Goal: Task Accomplishment & Management: Manage account settings

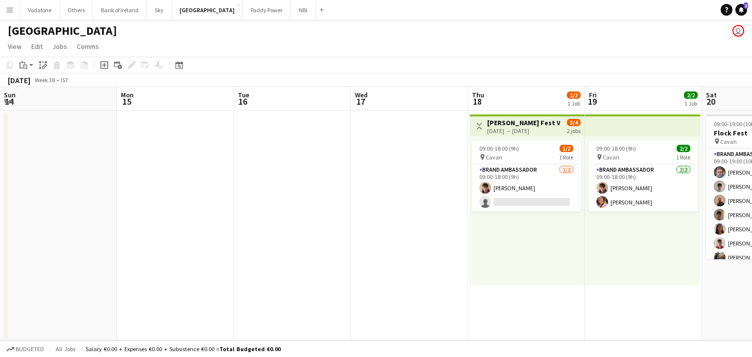
scroll to position [0, 266]
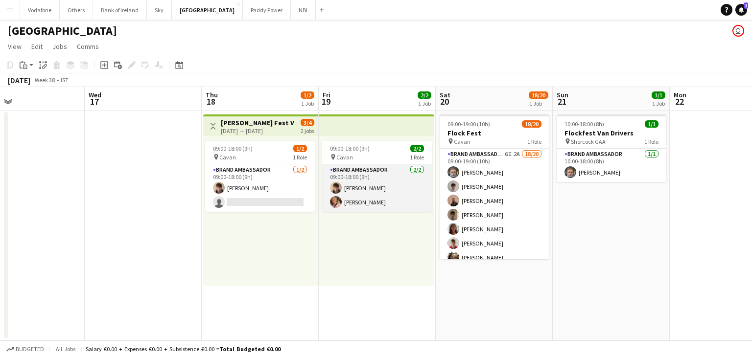
drag, startPoint x: 352, startPoint y: 191, endPoint x: 353, endPoint y: 182, distance: 9.8
click at [353, 191] on app-card-role "Brand Ambassador [DATE] 09:00-18:00 (9h) [PERSON_NAME] [PERSON_NAME]" at bounding box center [377, 187] width 110 height 47
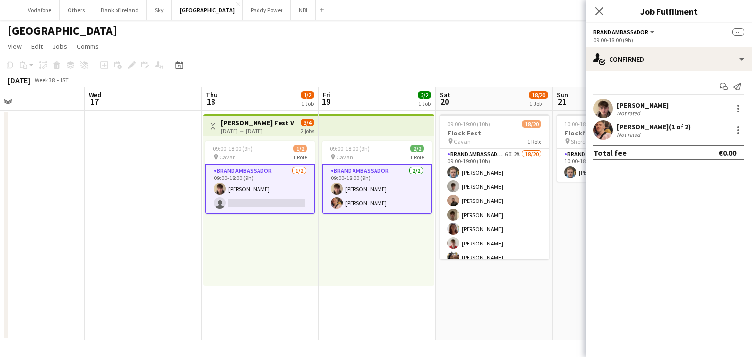
scroll to position [0, 266]
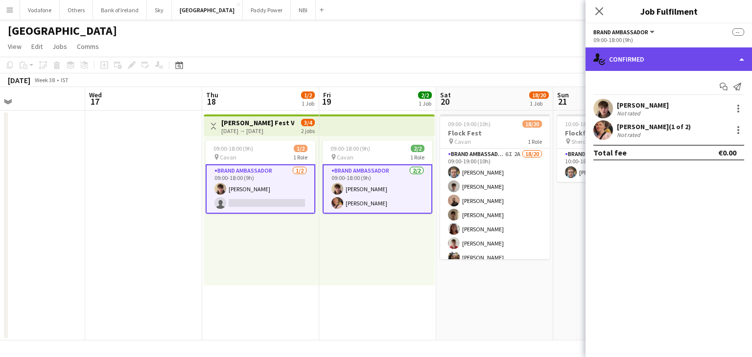
click at [650, 47] on div "single-neutral-actions-check-2 Confirmed" at bounding box center [668, 58] width 166 height 23
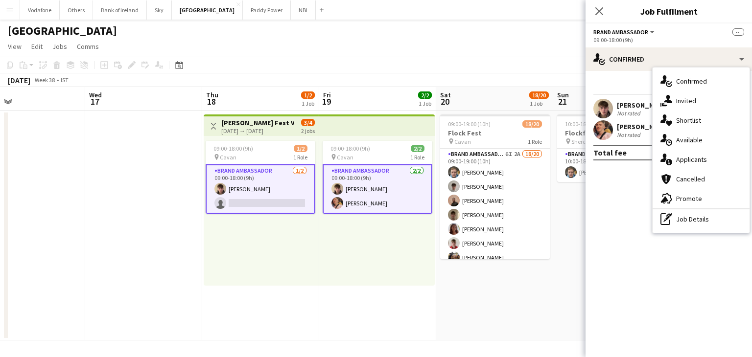
click at [610, 179] on mat-expansion-panel "check Confirmed Start chat Send notification [PERSON_NAME] Not rated [PERSON_NA…" at bounding box center [668, 214] width 166 height 286
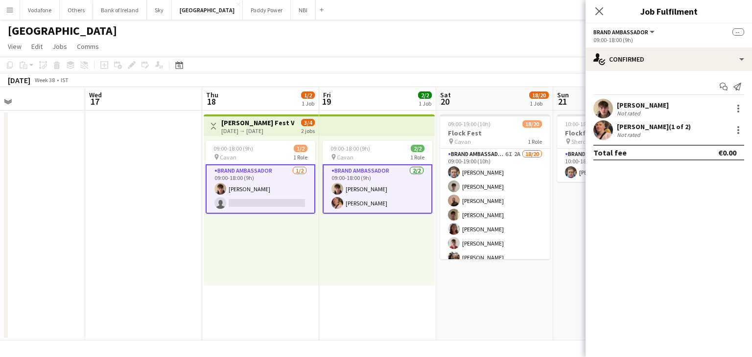
click at [739, 136] on div "[PERSON_NAME] (1 of 2) Not rated" at bounding box center [668, 130] width 166 height 20
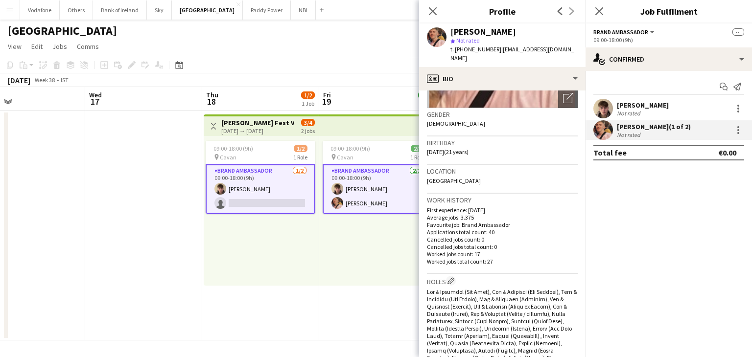
scroll to position [196, 0]
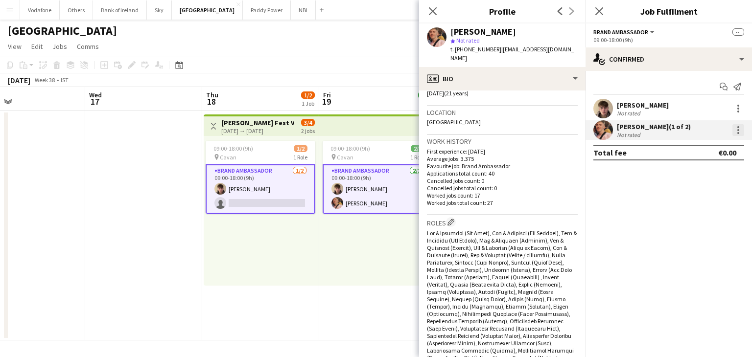
click at [741, 131] on div at bounding box center [738, 130] width 12 height 12
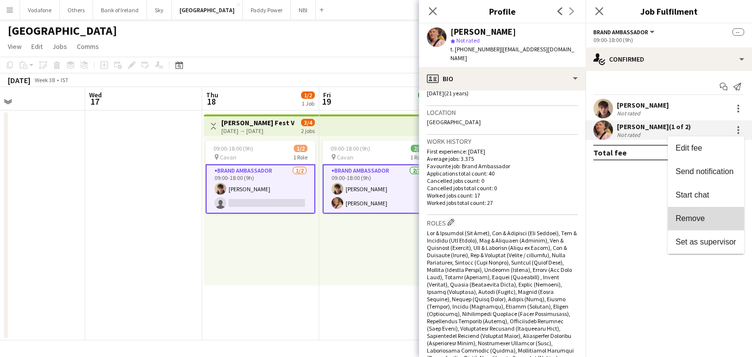
click at [711, 214] on button "Remove" at bounding box center [706, 218] width 76 height 23
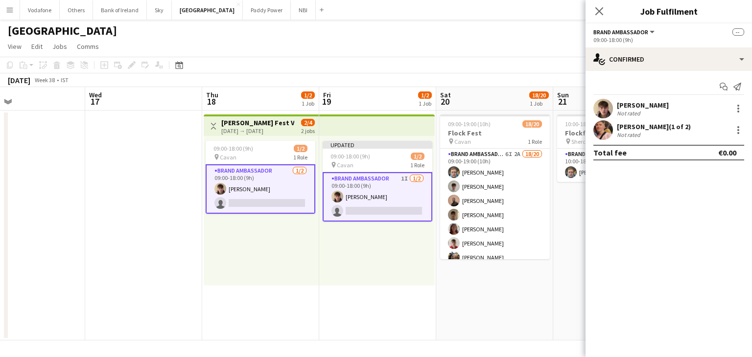
click at [186, 159] on app-date-cell at bounding box center [143, 226] width 117 height 230
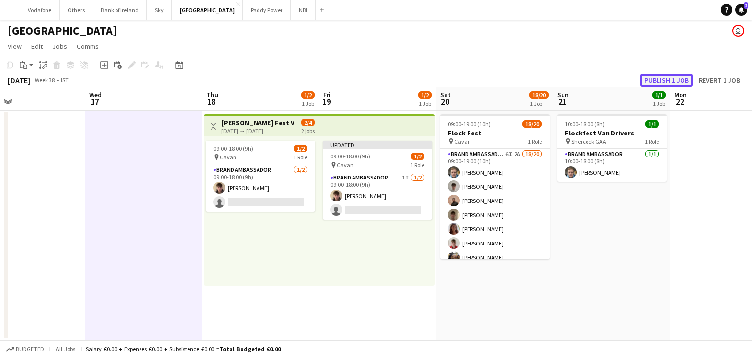
click at [663, 82] on button "Publish 1 job" at bounding box center [666, 80] width 52 height 13
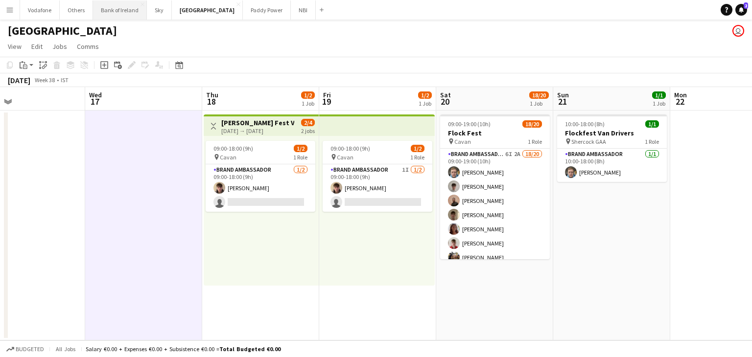
click at [114, 17] on button "Bank of Ireland Close" at bounding box center [120, 9] width 54 height 19
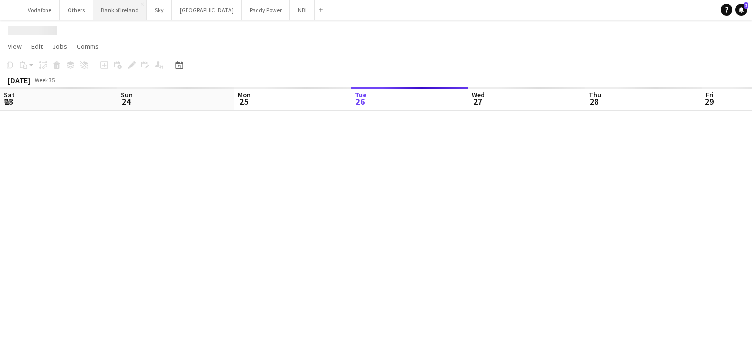
scroll to position [0, 234]
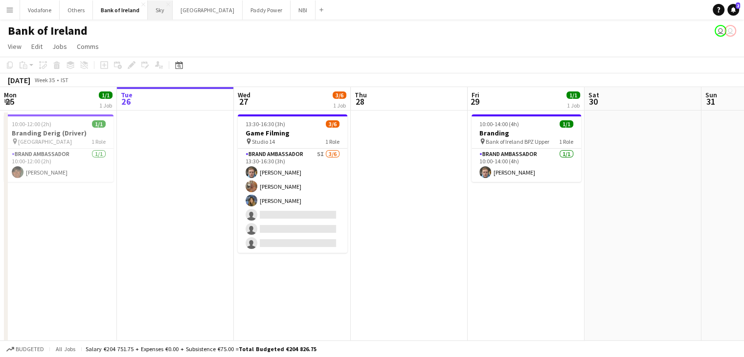
click at [157, 16] on button "Sky Close" at bounding box center [160, 9] width 25 height 19
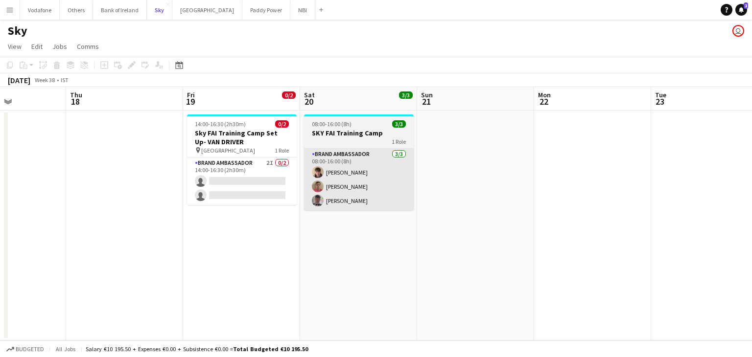
scroll to position [0, 202]
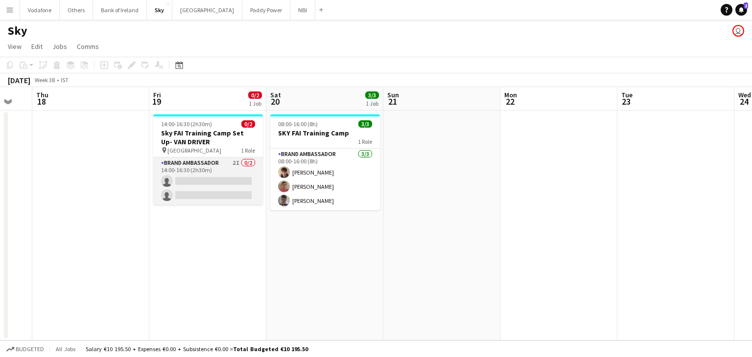
click at [173, 181] on app-card-role "Brand Ambassador 2I 0/2 14:00-16:30 (2h30m) single-neutral-actions single-neutr…" at bounding box center [208, 181] width 110 height 47
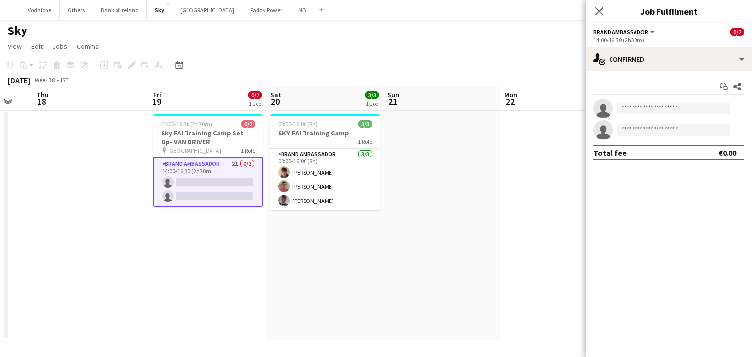
click at [625, 72] on div "Start chat Share single-neutral-actions single-neutral-actions Total fee €0.00" at bounding box center [668, 119] width 166 height 97
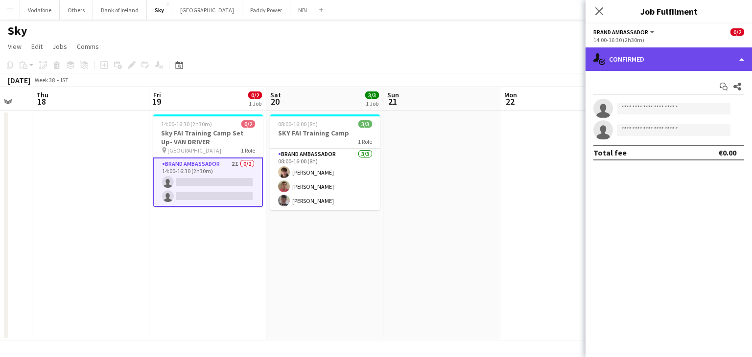
click at [624, 67] on div "single-neutral-actions-check-2 Confirmed" at bounding box center [668, 58] width 166 height 23
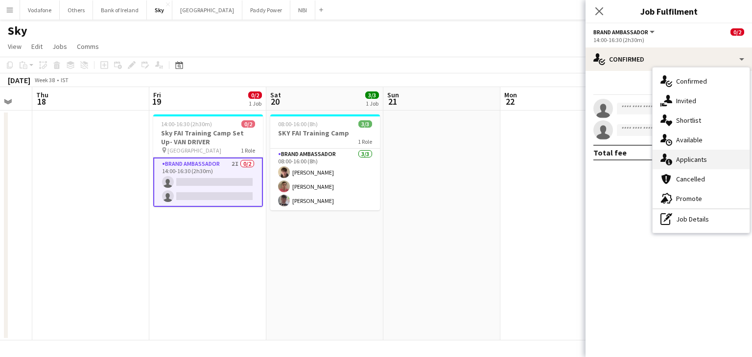
click at [689, 157] on div "single-neutral-actions-information Applicants" at bounding box center [700, 160] width 97 height 20
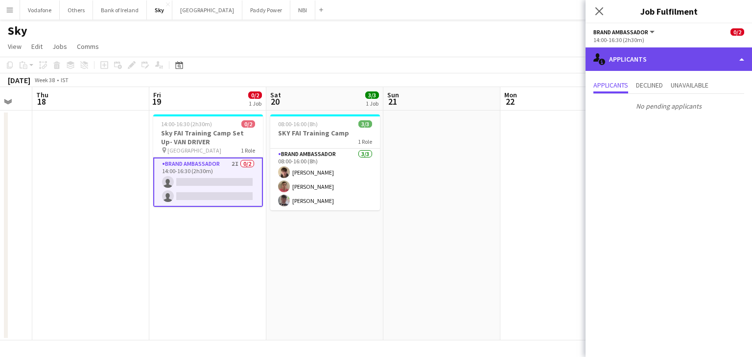
click at [628, 66] on div "single-neutral-actions-information Applicants" at bounding box center [668, 58] width 166 height 23
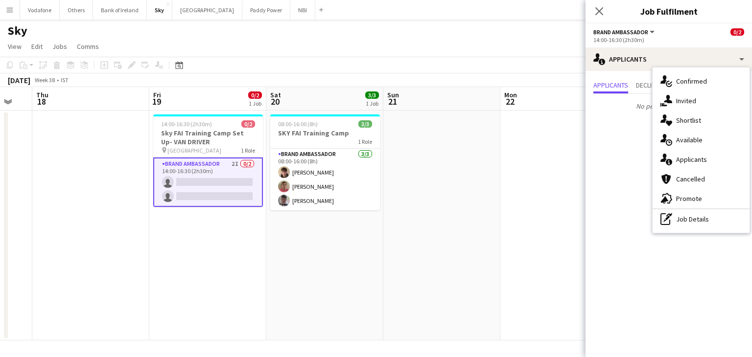
click at [662, 96] on icon "single-neutral-actions-share-1" at bounding box center [666, 101] width 12 height 12
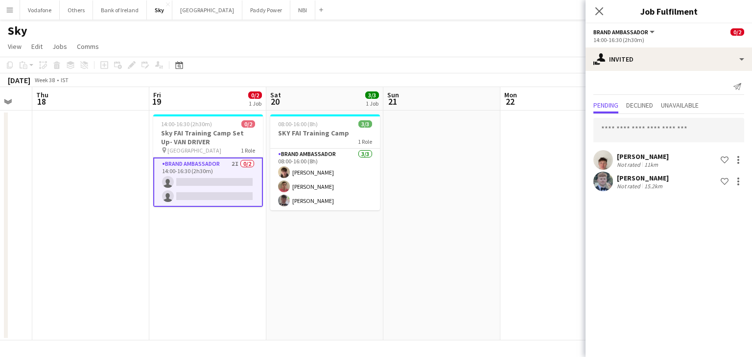
click at [546, 139] on app-date-cell at bounding box center [558, 226] width 117 height 230
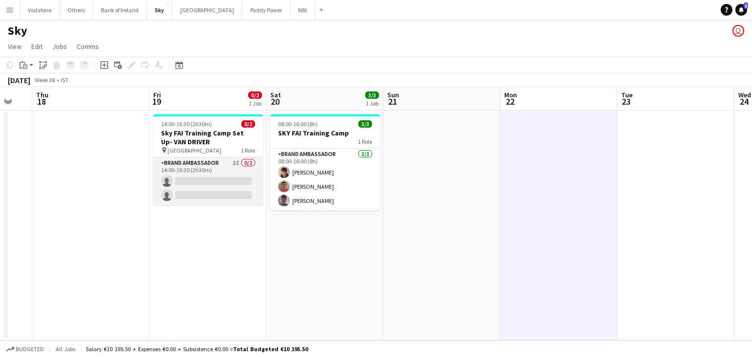
click at [180, 185] on app-card-role "Brand Ambassador 2I 0/2 14:00-16:30 (2h30m) single-neutral-actions single-neutr…" at bounding box center [208, 181] width 110 height 47
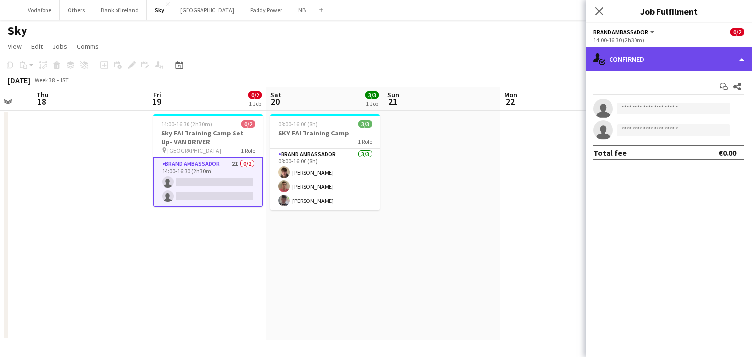
click at [645, 68] on div "single-neutral-actions-check-2 Confirmed" at bounding box center [668, 58] width 166 height 23
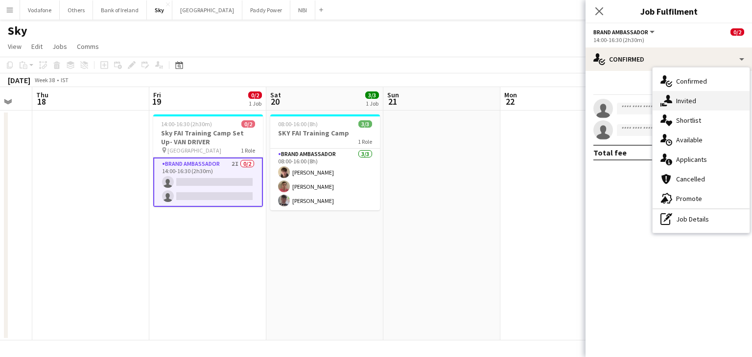
click at [701, 104] on div "single-neutral-actions-share-1 Invited" at bounding box center [700, 101] width 97 height 20
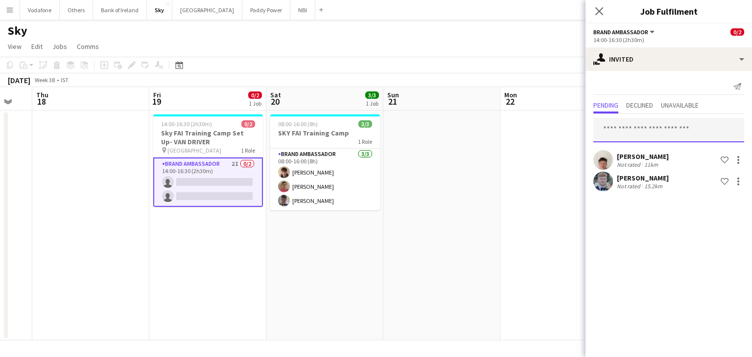
click at [651, 134] on input "text" at bounding box center [668, 130] width 151 height 24
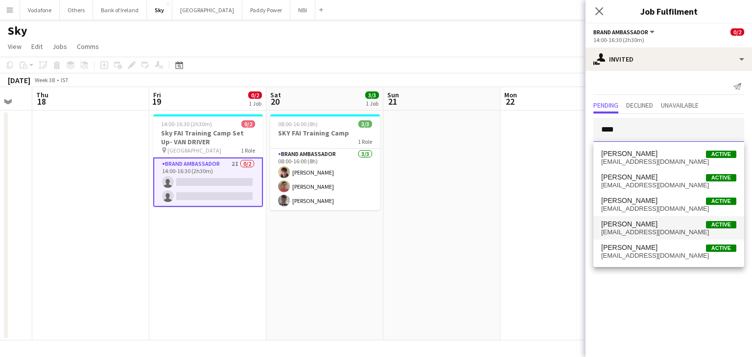
type input "****"
click at [655, 232] on span "[EMAIL_ADDRESS][DOMAIN_NAME]" at bounding box center [668, 233] width 135 height 8
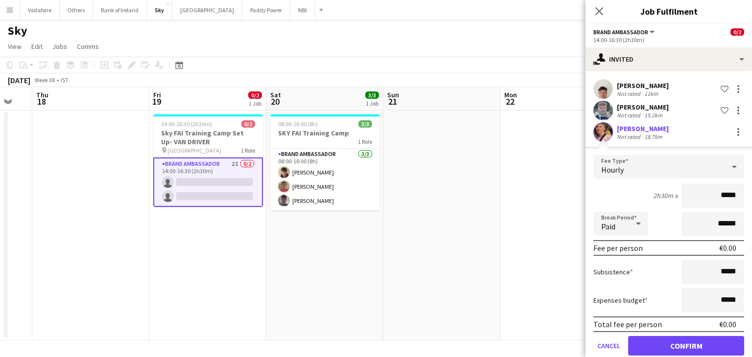
scroll to position [86, 0]
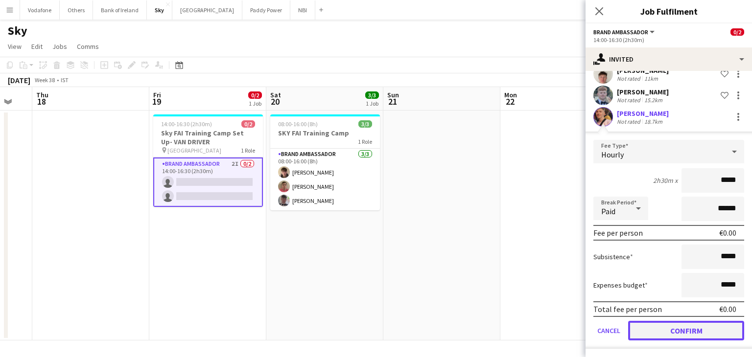
click at [661, 334] on button "Confirm" at bounding box center [686, 331] width 116 height 20
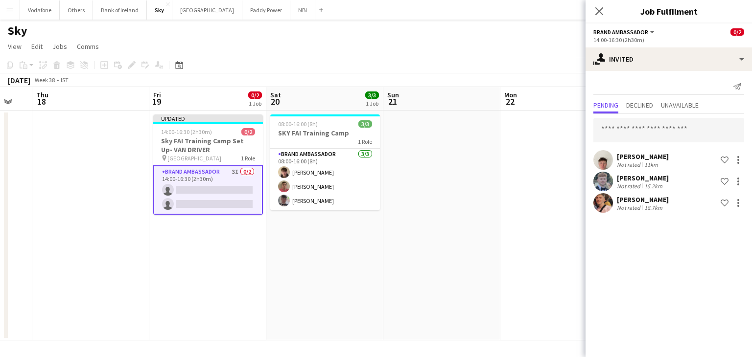
click at [488, 201] on app-date-cell at bounding box center [441, 226] width 117 height 230
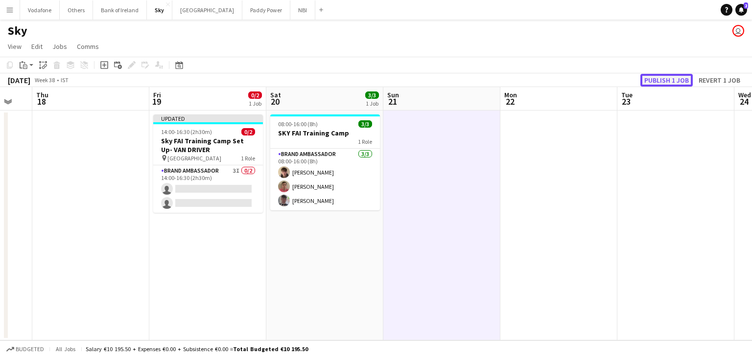
click at [667, 82] on button "Publish 1 job" at bounding box center [666, 80] width 52 height 13
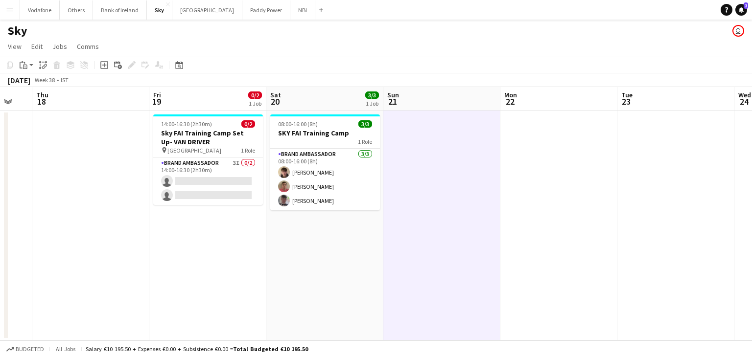
click at [221, 239] on app-date-cell "14:00-16:30 (2h30m) 0/2 Sky FAI Training Camp Set Up- VAN DRIVER pin Abbotstown…" at bounding box center [207, 226] width 117 height 230
